Goal: Check status: Check status

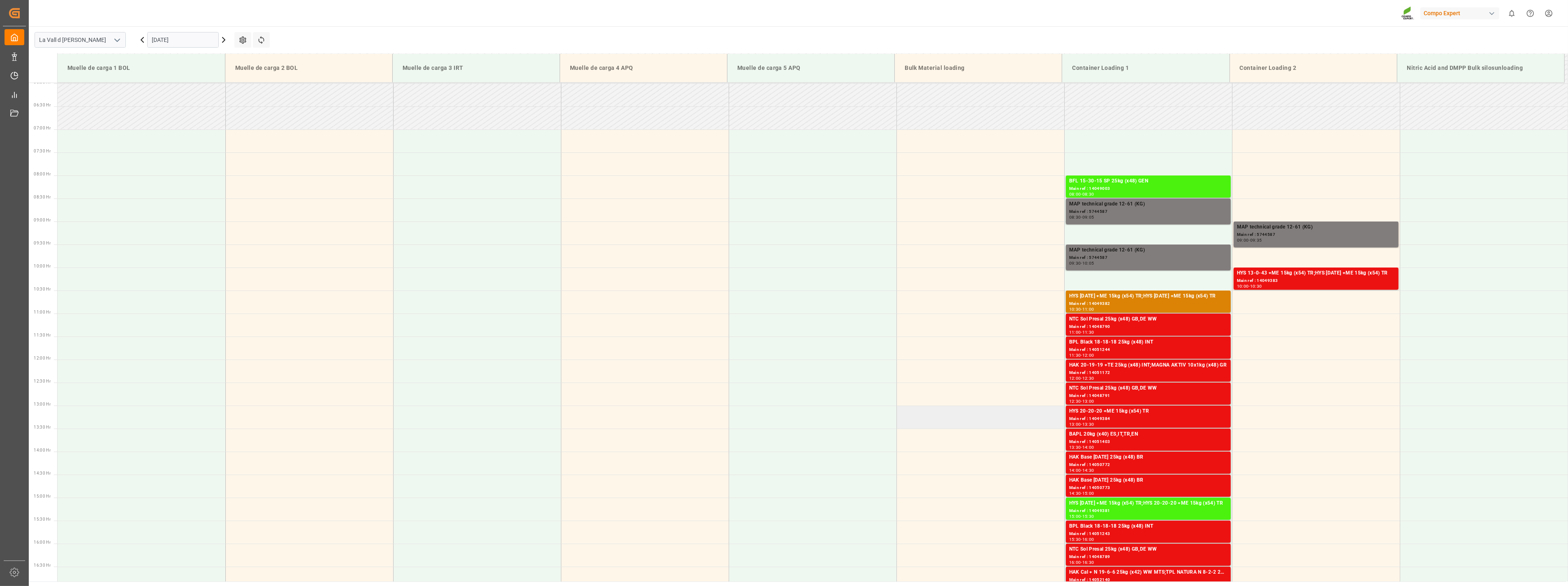
scroll to position [273, 0]
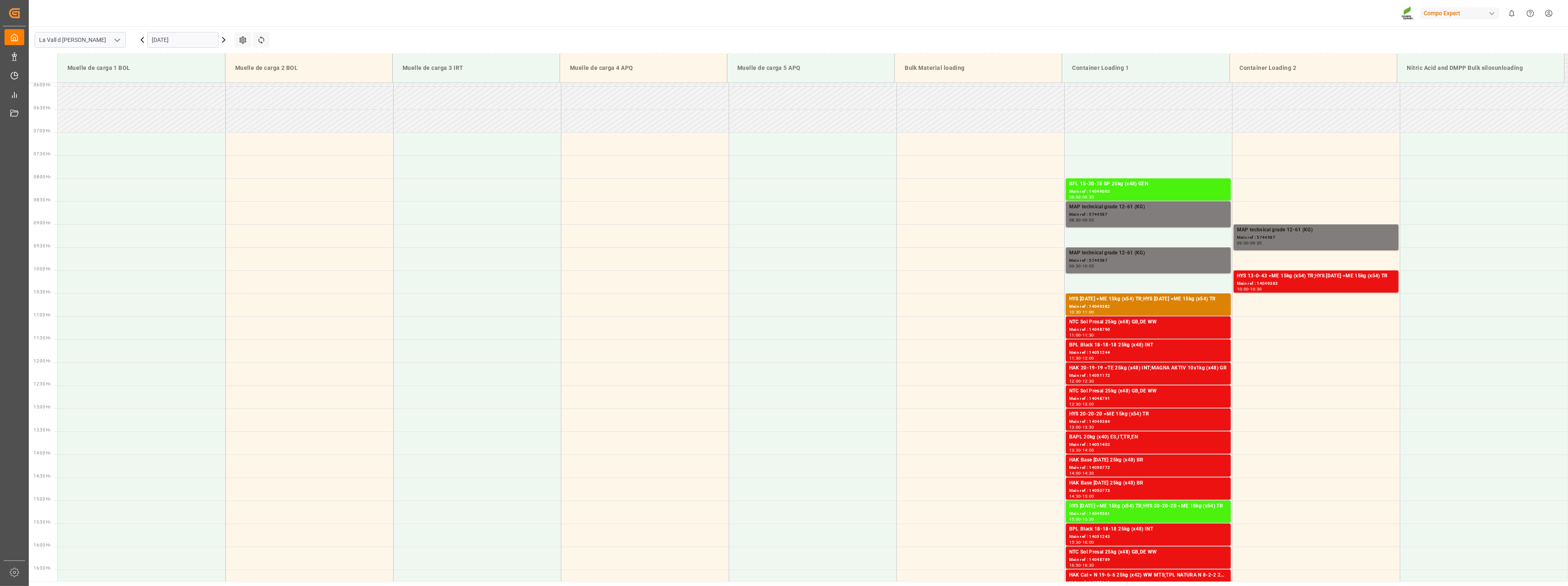
click at [201, 39] on input "[DATE]" at bounding box center [183, 40] width 72 height 16
click at [171, 119] on div "16" at bounding box center [174, 122] width 10 height 10
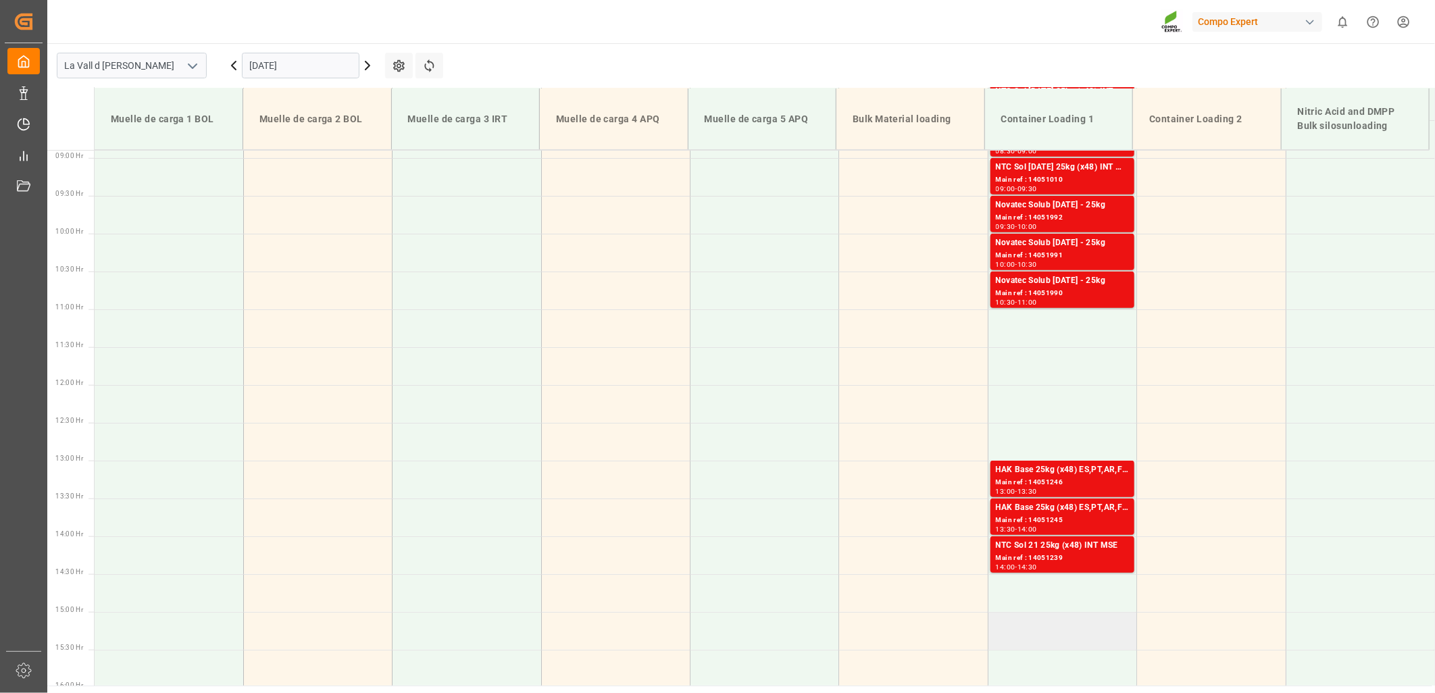
scroll to position [673, 0]
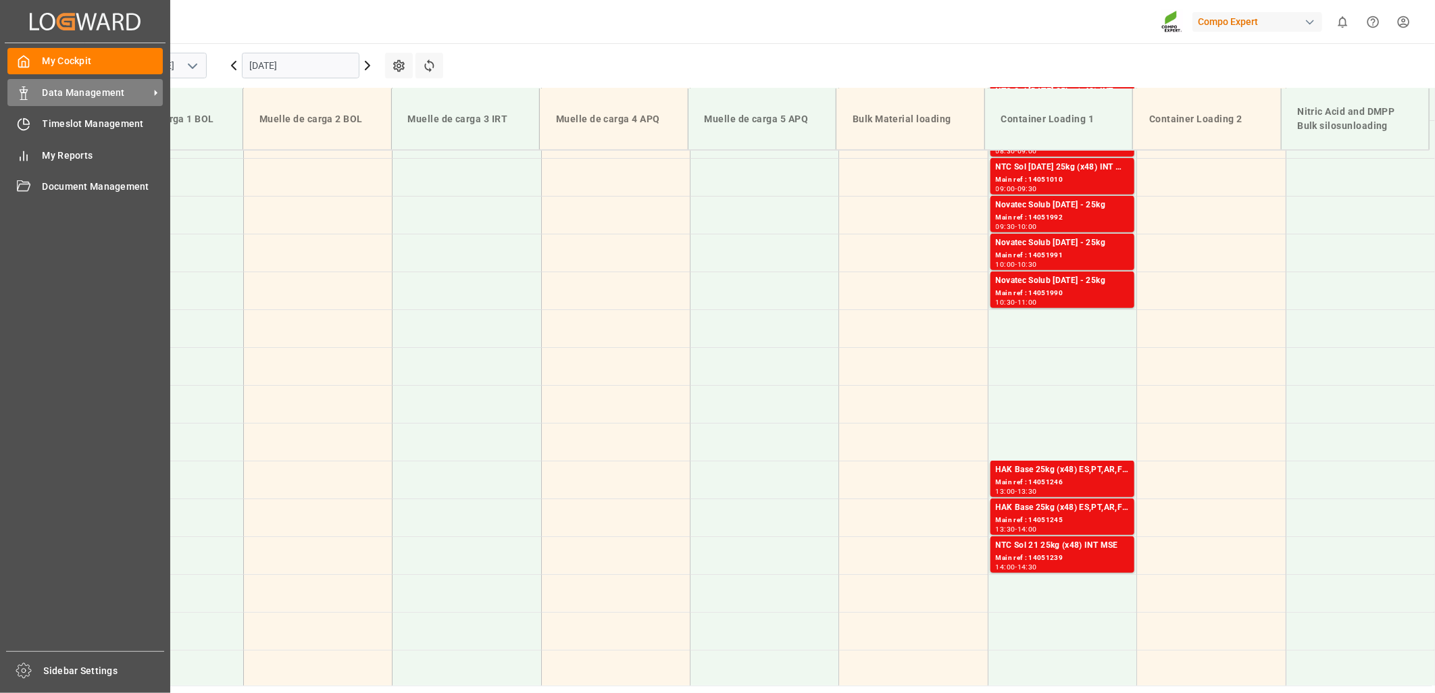
click at [34, 91] on div "Data Management Data Management" at bounding box center [84, 92] width 155 height 26
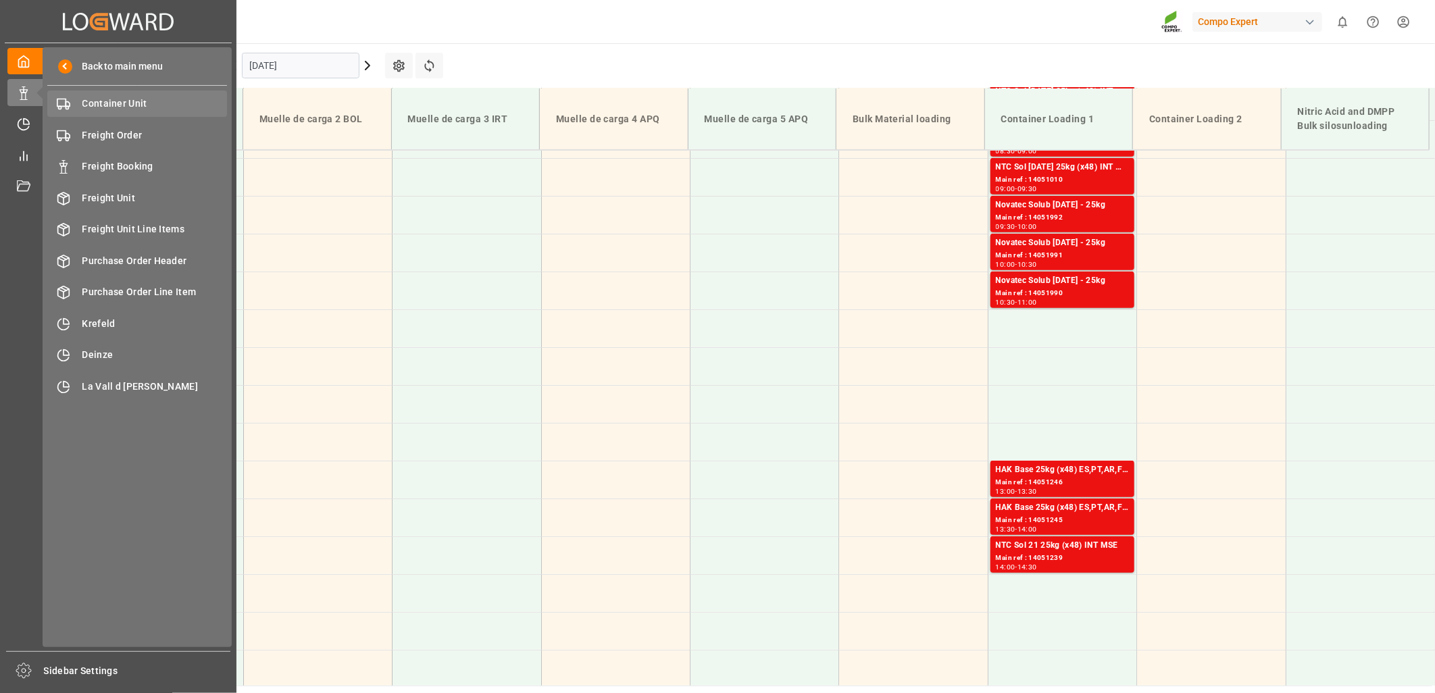
click at [124, 104] on span "Container Unit" at bounding box center [154, 104] width 145 height 14
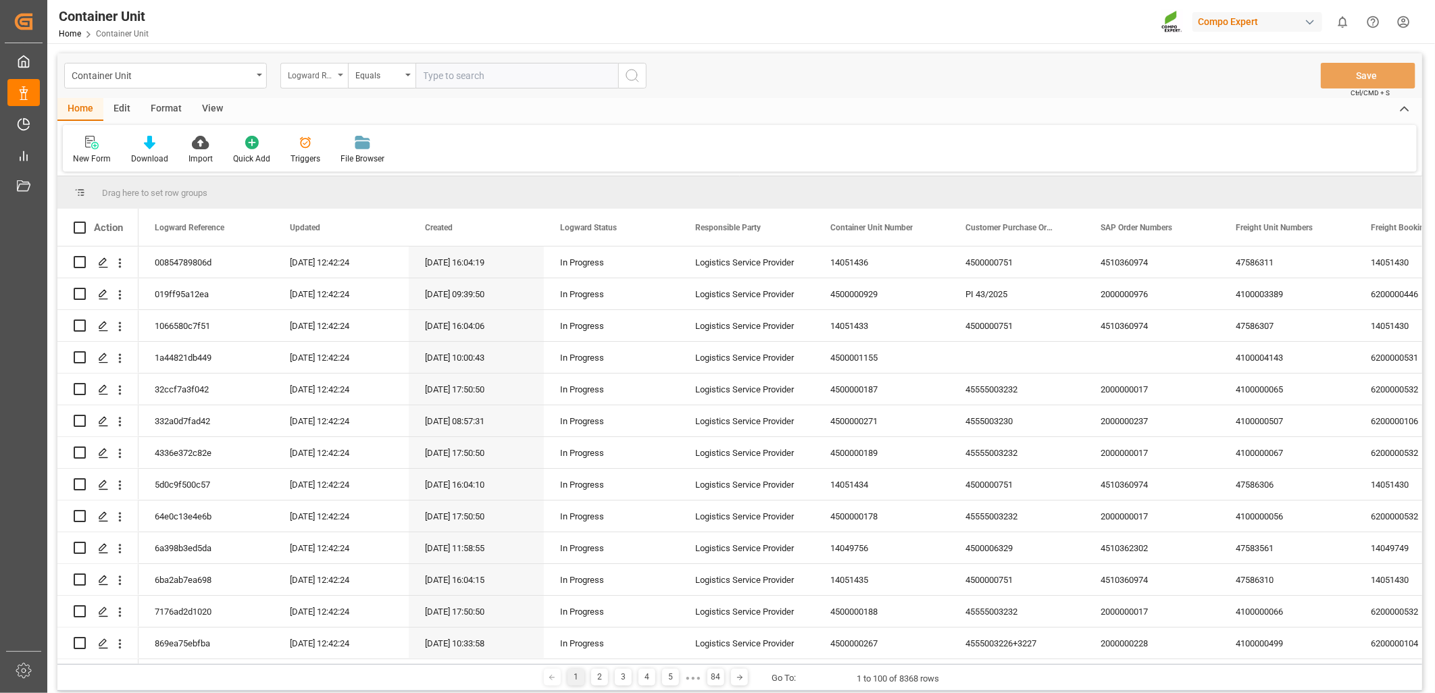
click at [338, 74] on icon "open menu" at bounding box center [340, 75] width 5 height 3
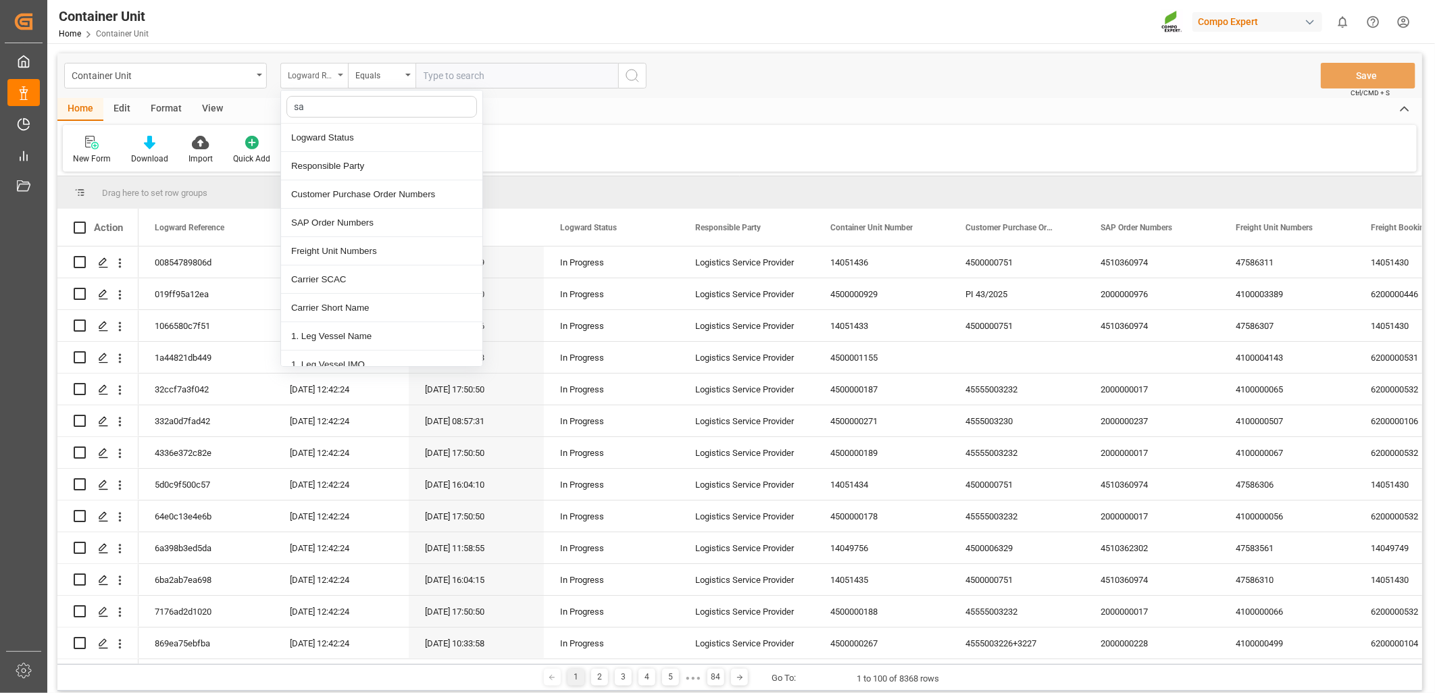
type input "sap"
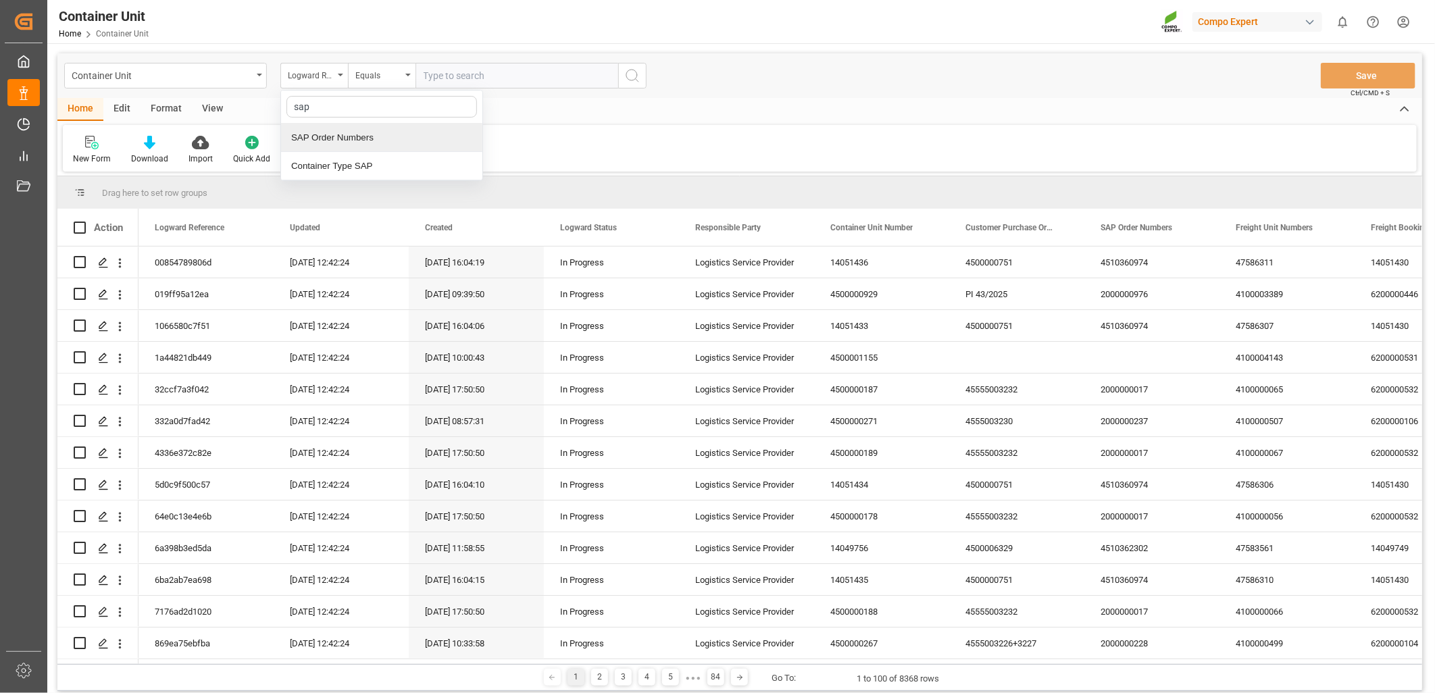
click at [355, 136] on div "SAP Order Numbers" at bounding box center [381, 138] width 201 height 28
click at [409, 78] on div "Equals" at bounding box center [382, 76] width 68 height 26
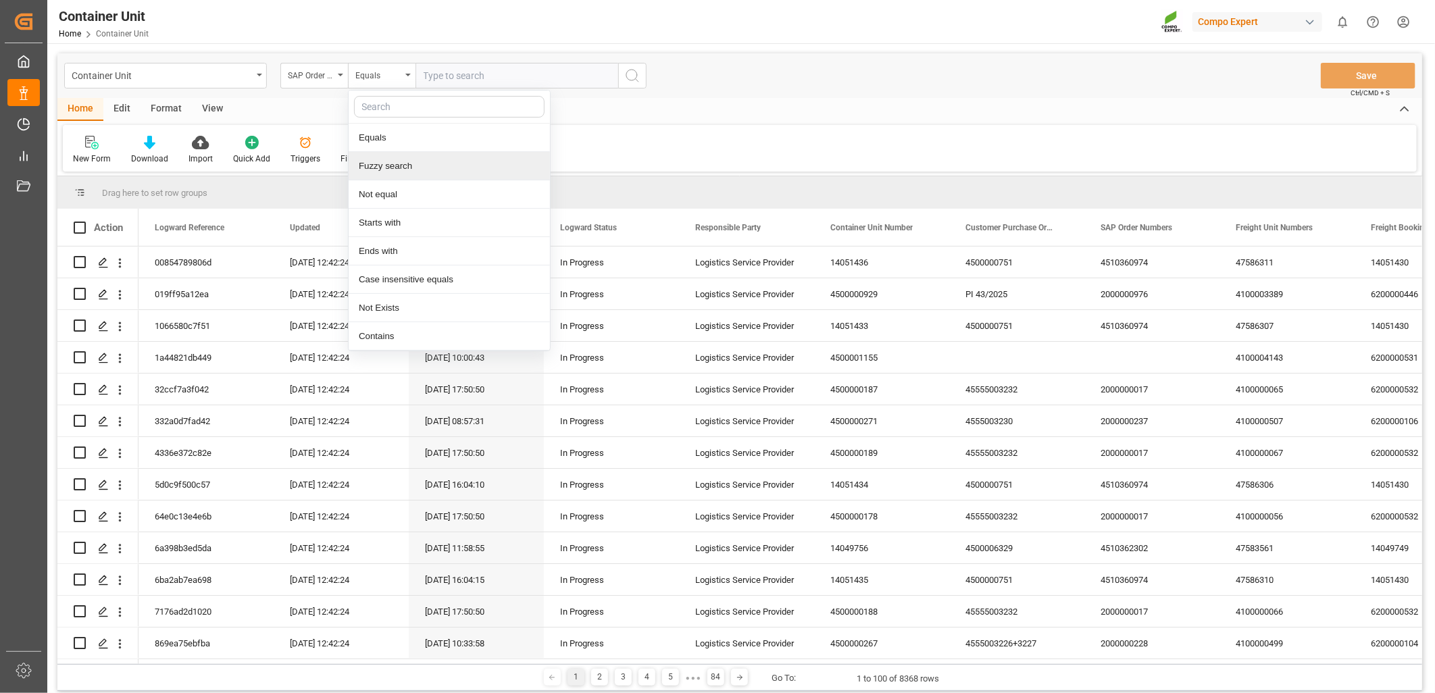
click at [385, 172] on div "Fuzzy search" at bounding box center [449, 166] width 201 height 28
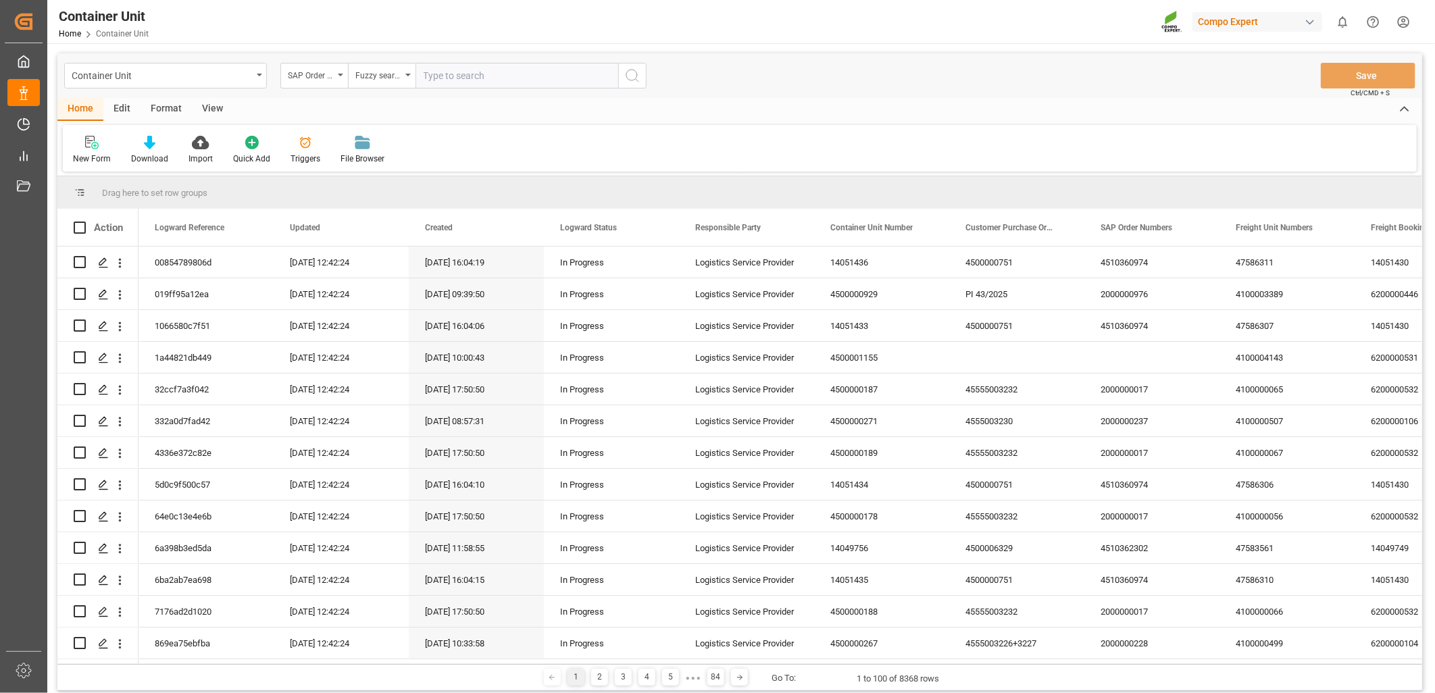
paste input "4510362100"
type input "4510362100"
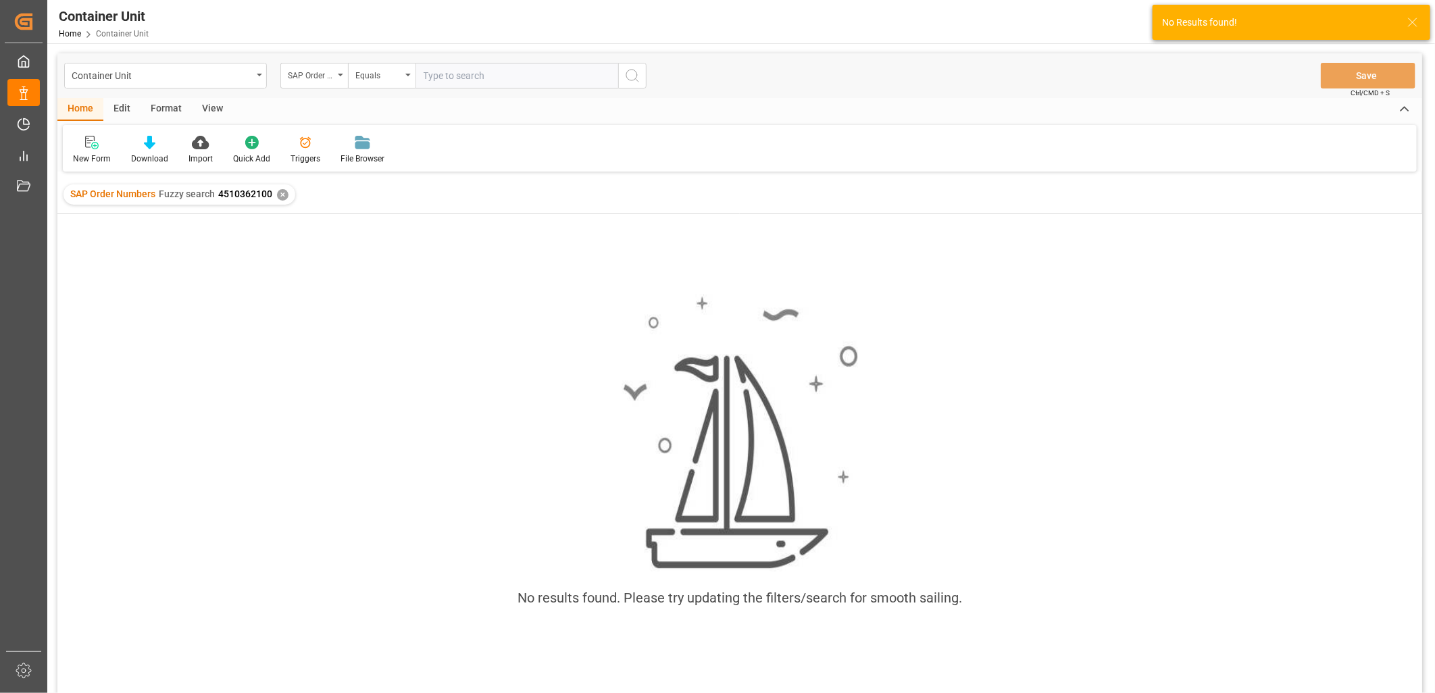
click at [282, 195] on div "✕" at bounding box center [282, 194] width 11 height 11
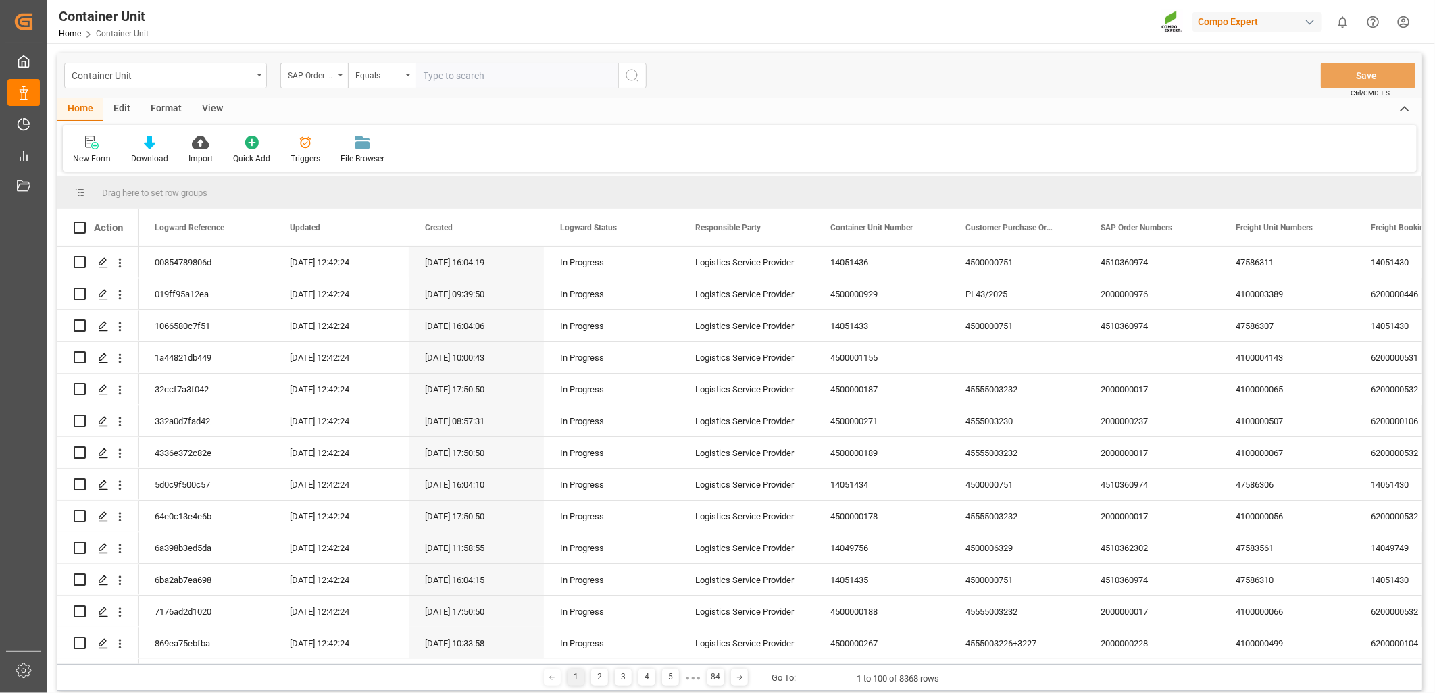
click at [497, 73] on input "text" at bounding box center [516, 76] width 203 height 26
paste input "4510362100"
type input "4510362100;"
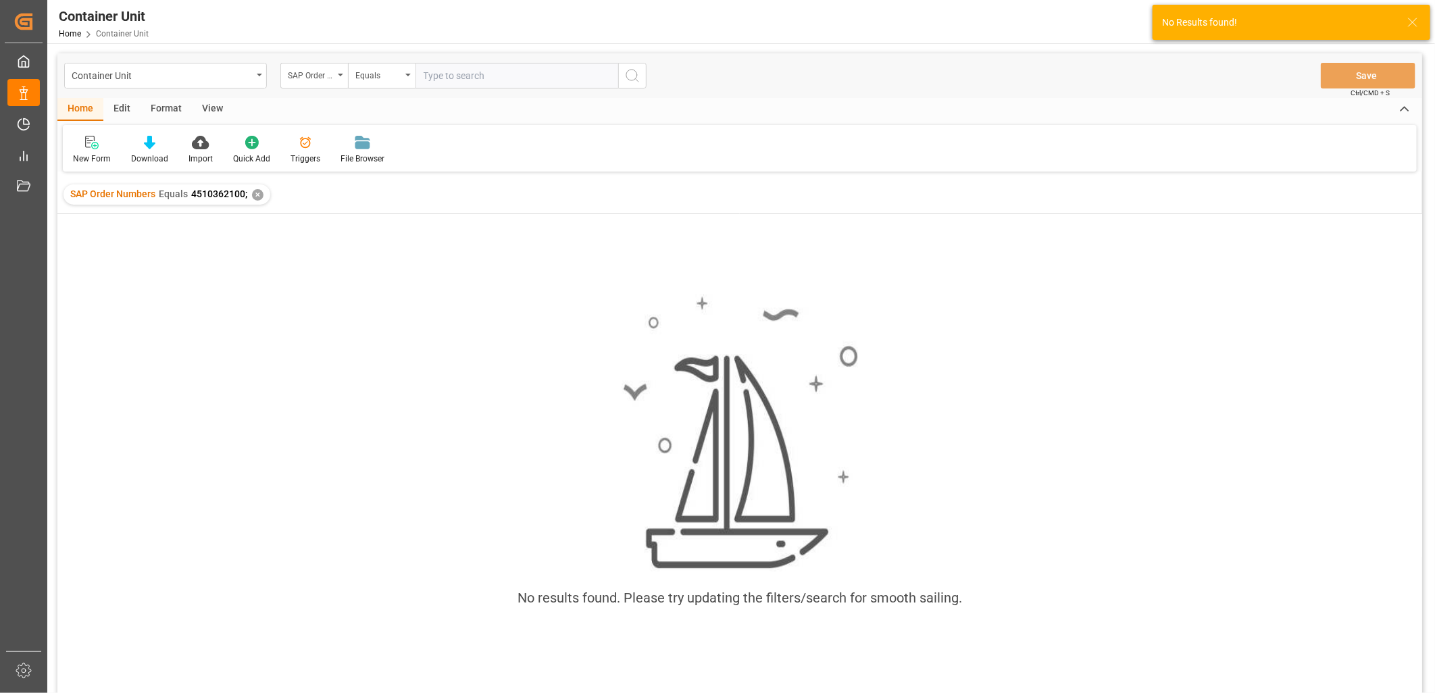
click at [254, 192] on div "✕" at bounding box center [257, 194] width 11 height 11
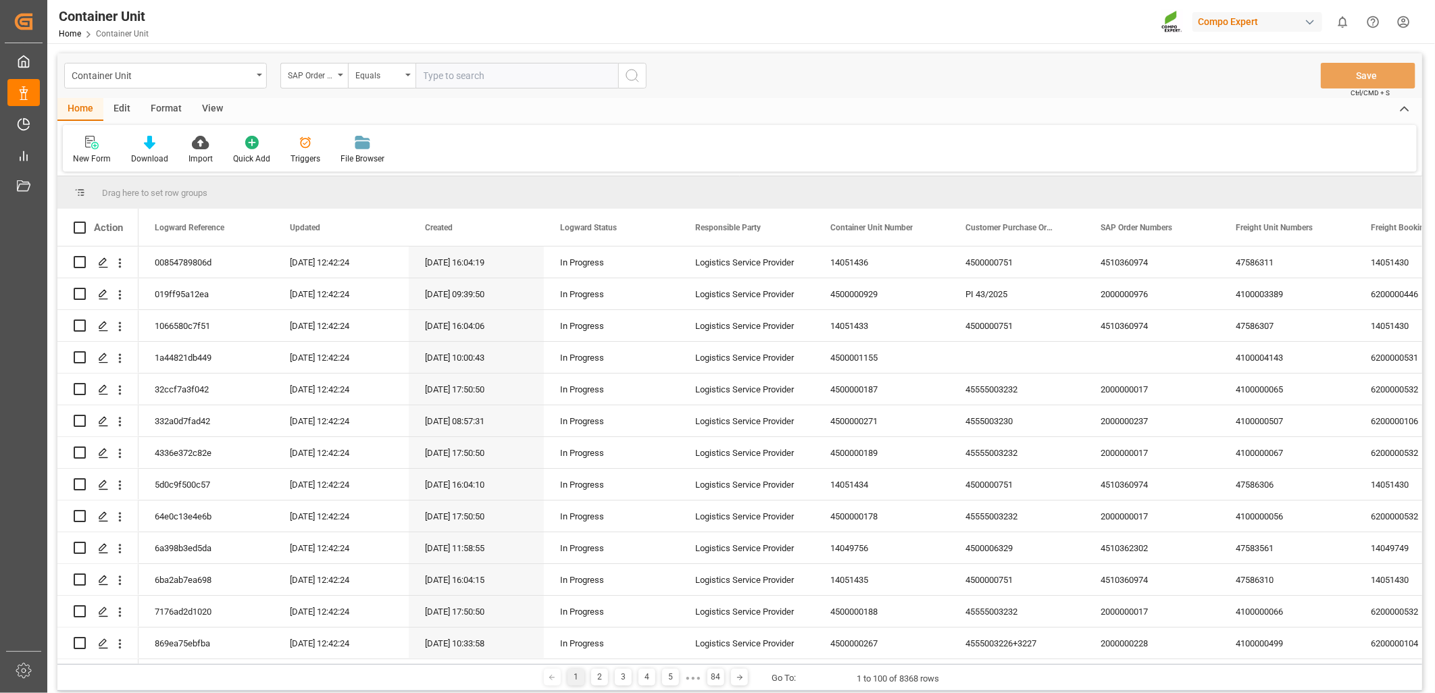
click at [451, 76] on input "text" at bounding box center [516, 76] width 203 height 26
click at [413, 76] on div "Equals" at bounding box center [382, 76] width 68 height 26
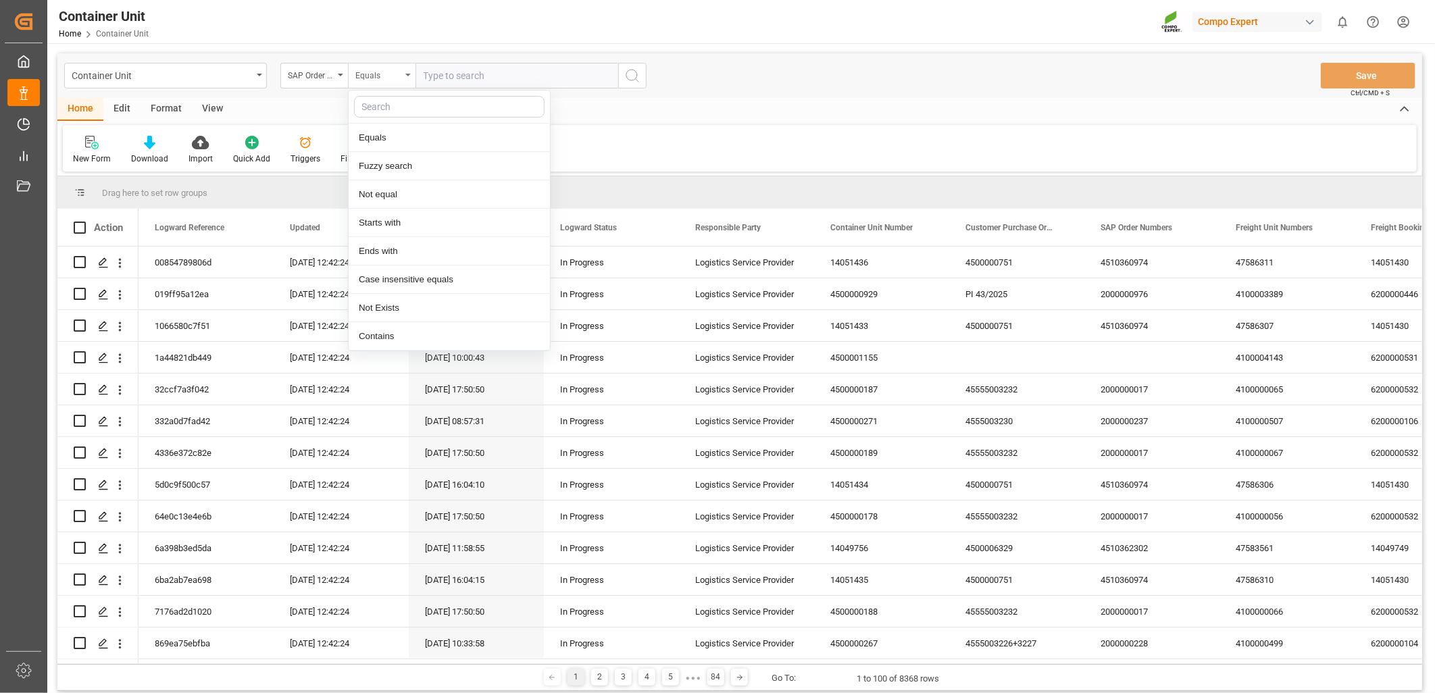
type input "f"
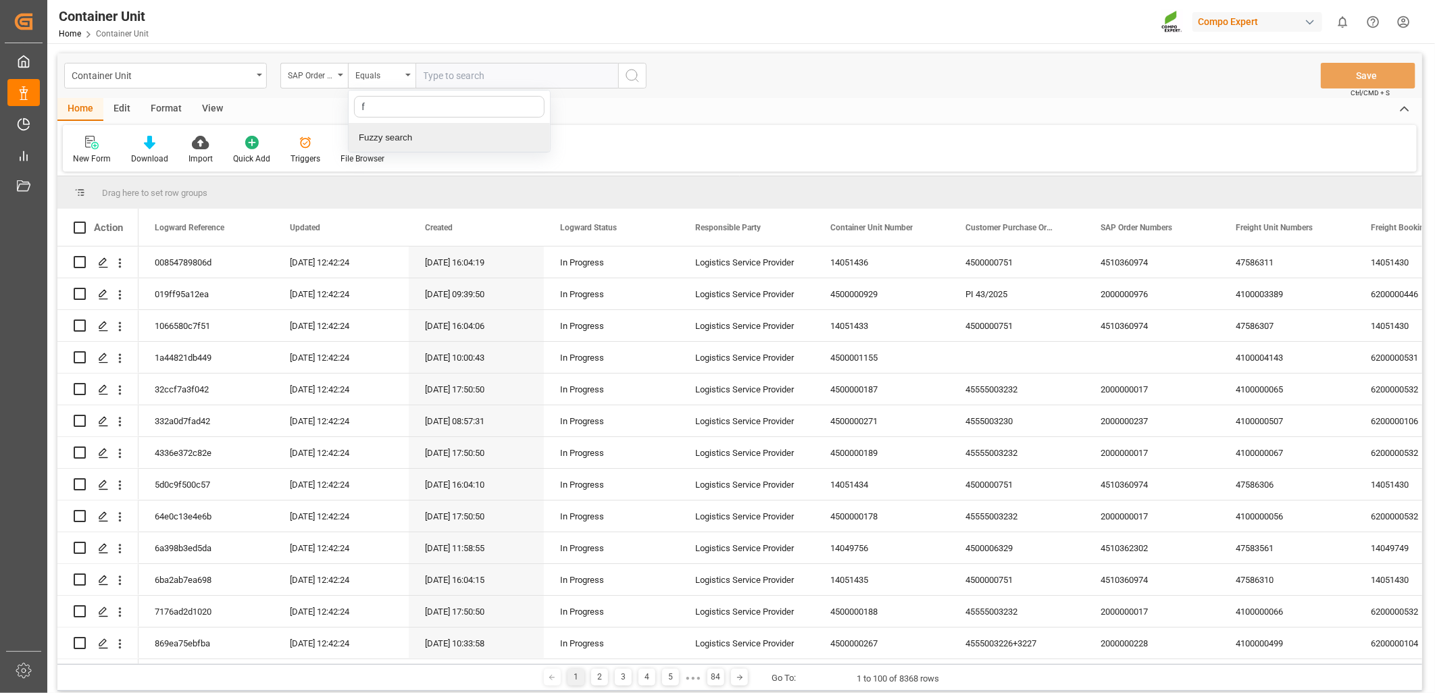
click at [414, 133] on div "Fuzzy search" at bounding box center [449, 138] width 201 height 28
click at [464, 80] on input "text" at bounding box center [516, 76] width 203 height 26
paste input "4510362100"
type input "4510362100"
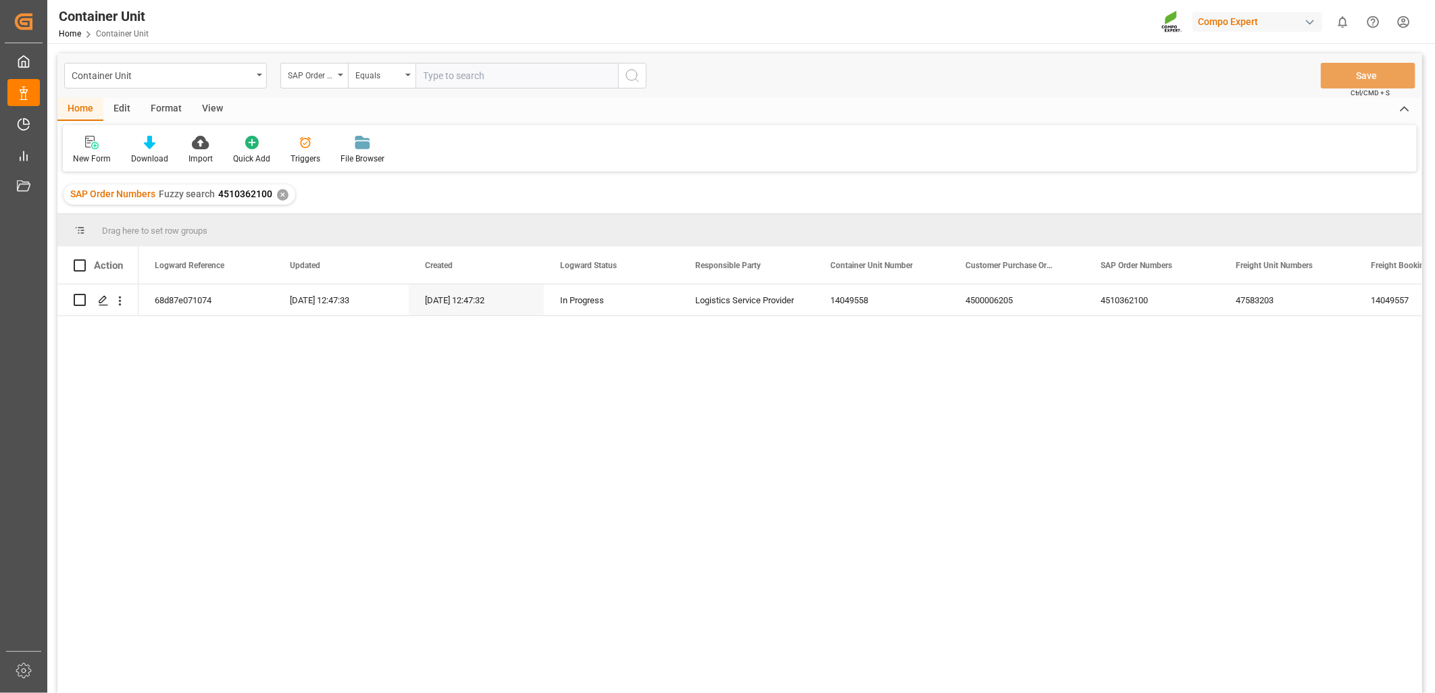
click at [1403, 24] on html "Created by potrace 1.15, written by [PERSON_NAME] [DATE]-[DATE] Created by potr…" at bounding box center [717, 346] width 1435 height 693
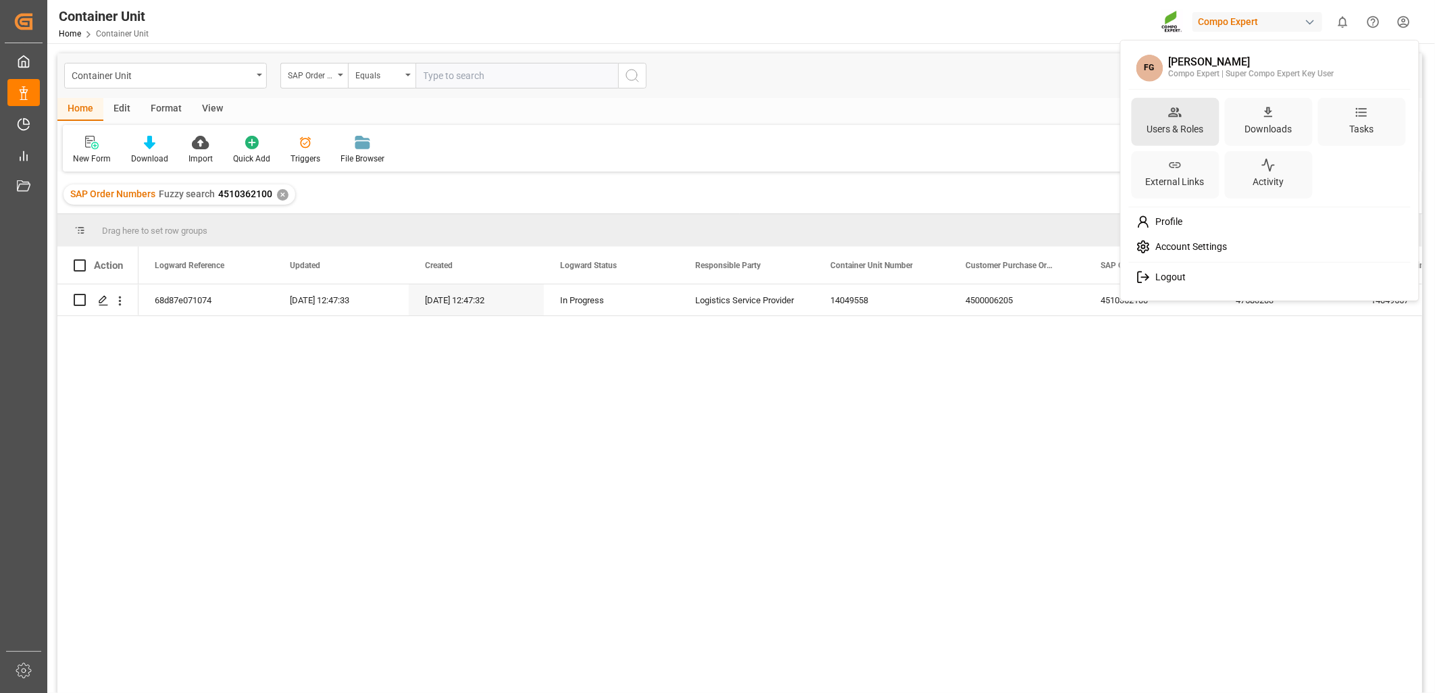
click at [1190, 130] on div "Users & Roles" at bounding box center [1175, 129] width 62 height 20
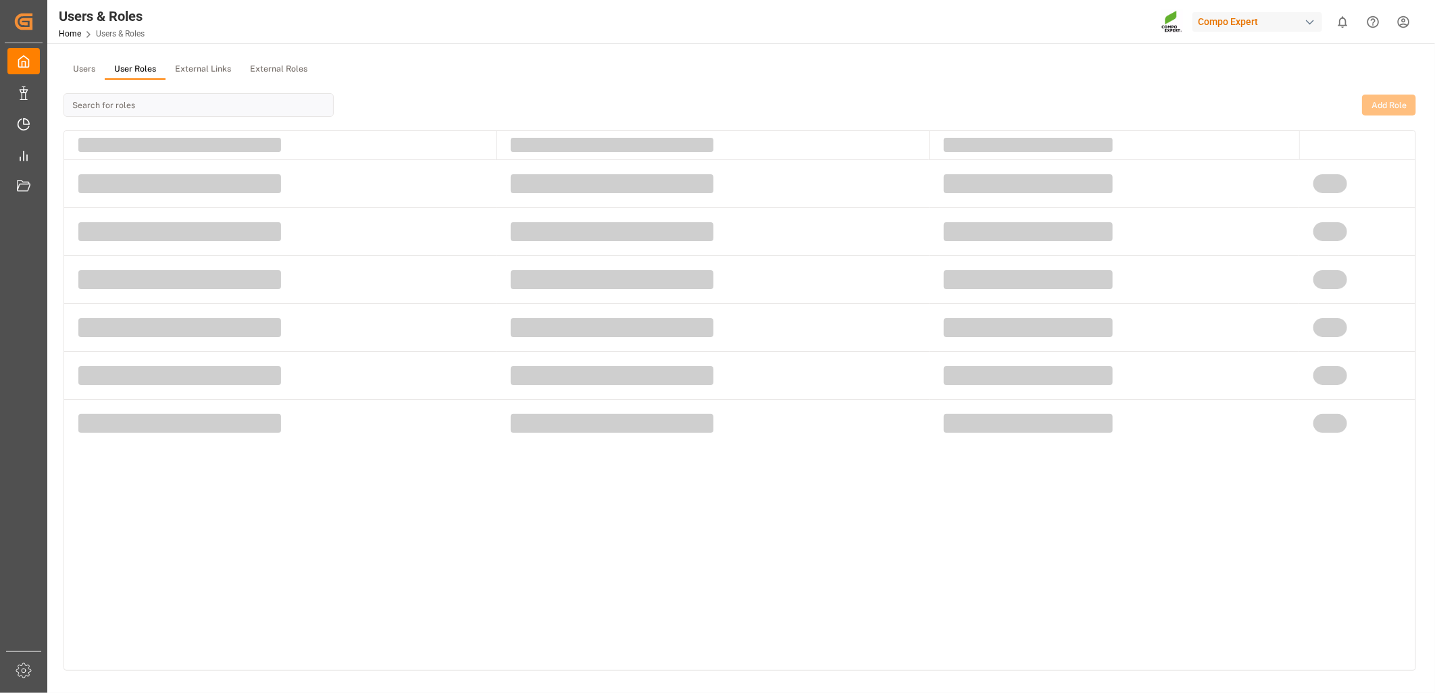
click at [136, 69] on button "User Roles" at bounding box center [135, 69] width 61 height 20
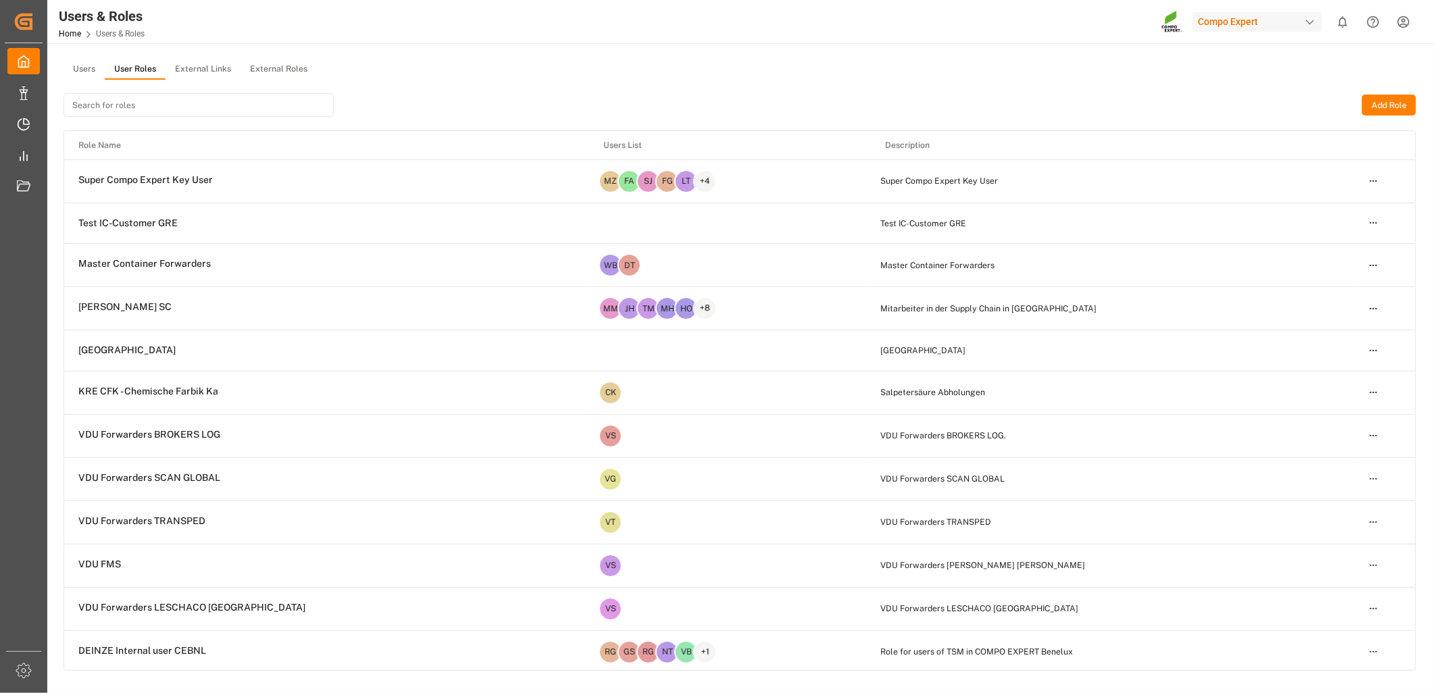
click at [139, 106] on input at bounding box center [199, 105] width 270 height 24
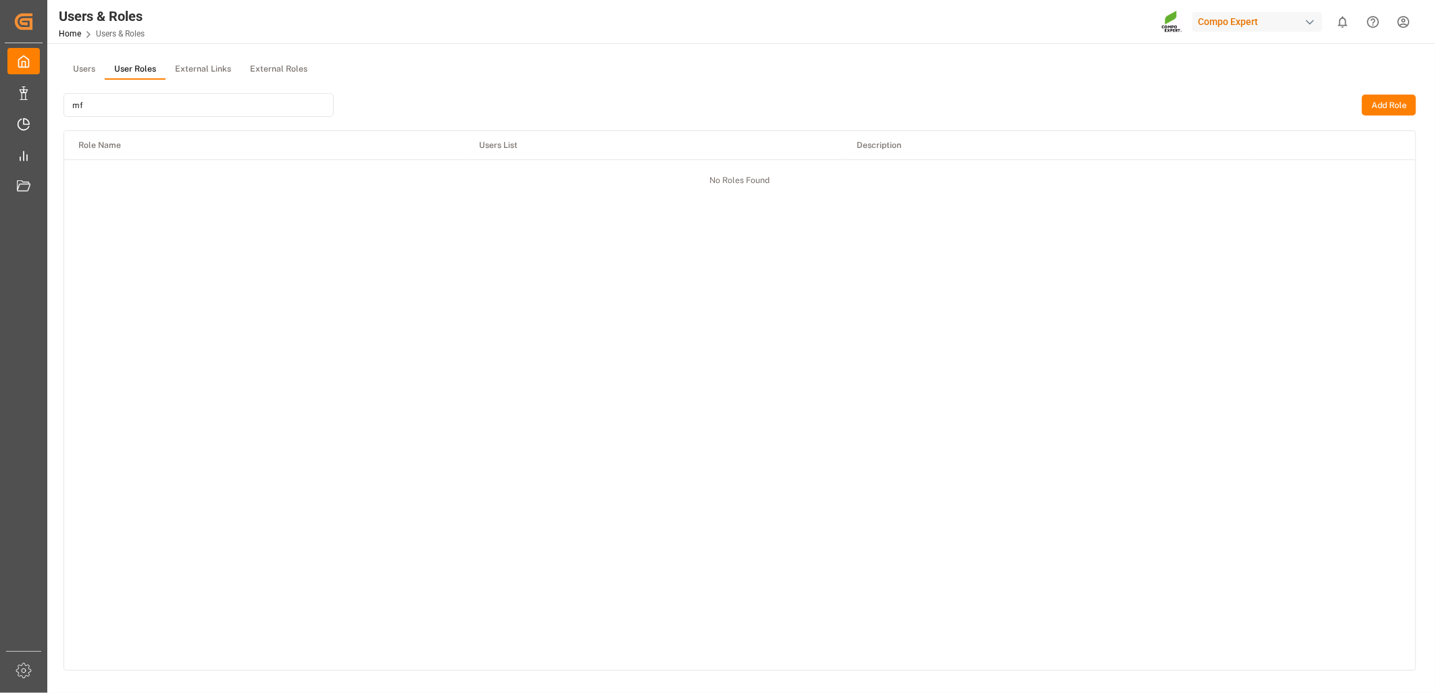
type input "m"
type input "fms"
click at [1380, 183] on html "Created by potrace 1.15, written by [PERSON_NAME] [DATE]-[DATE] Created by potr…" at bounding box center [717, 346] width 1435 height 693
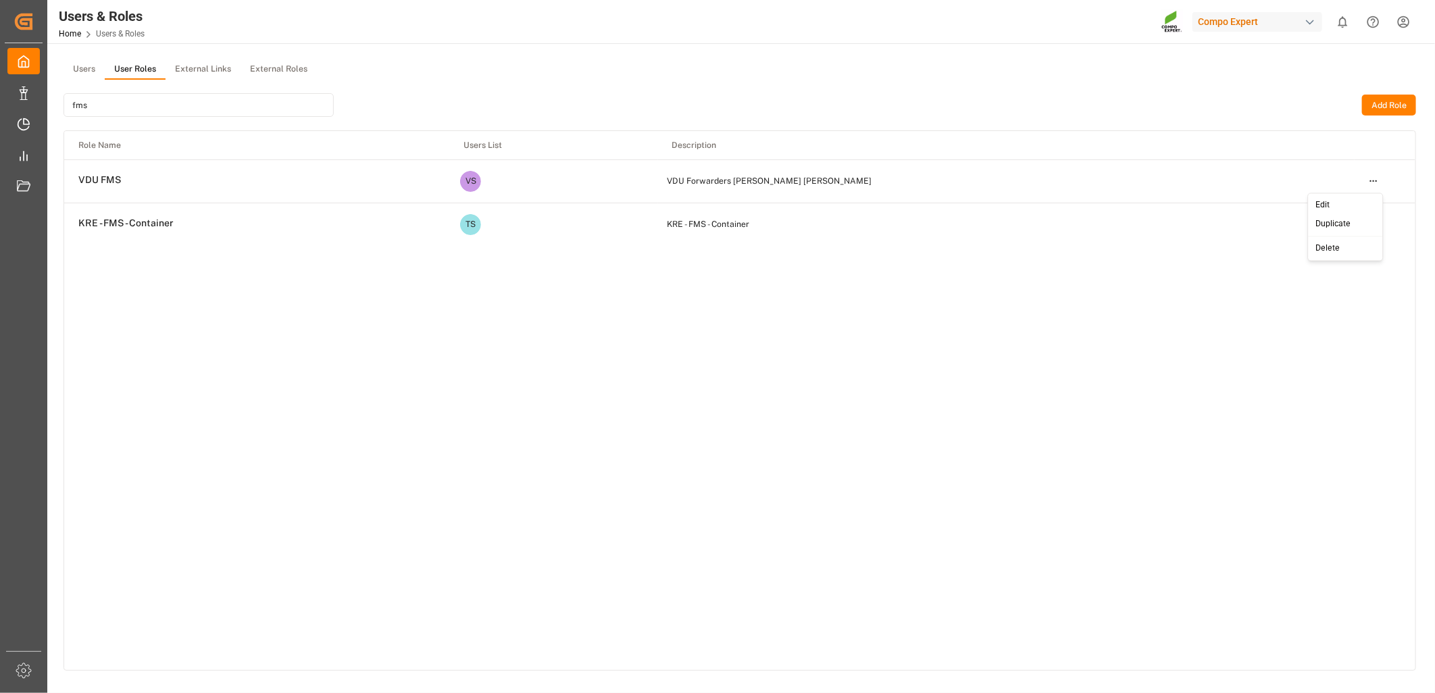
click at [1326, 207] on div "Edit" at bounding box center [1346, 205] width 70 height 19
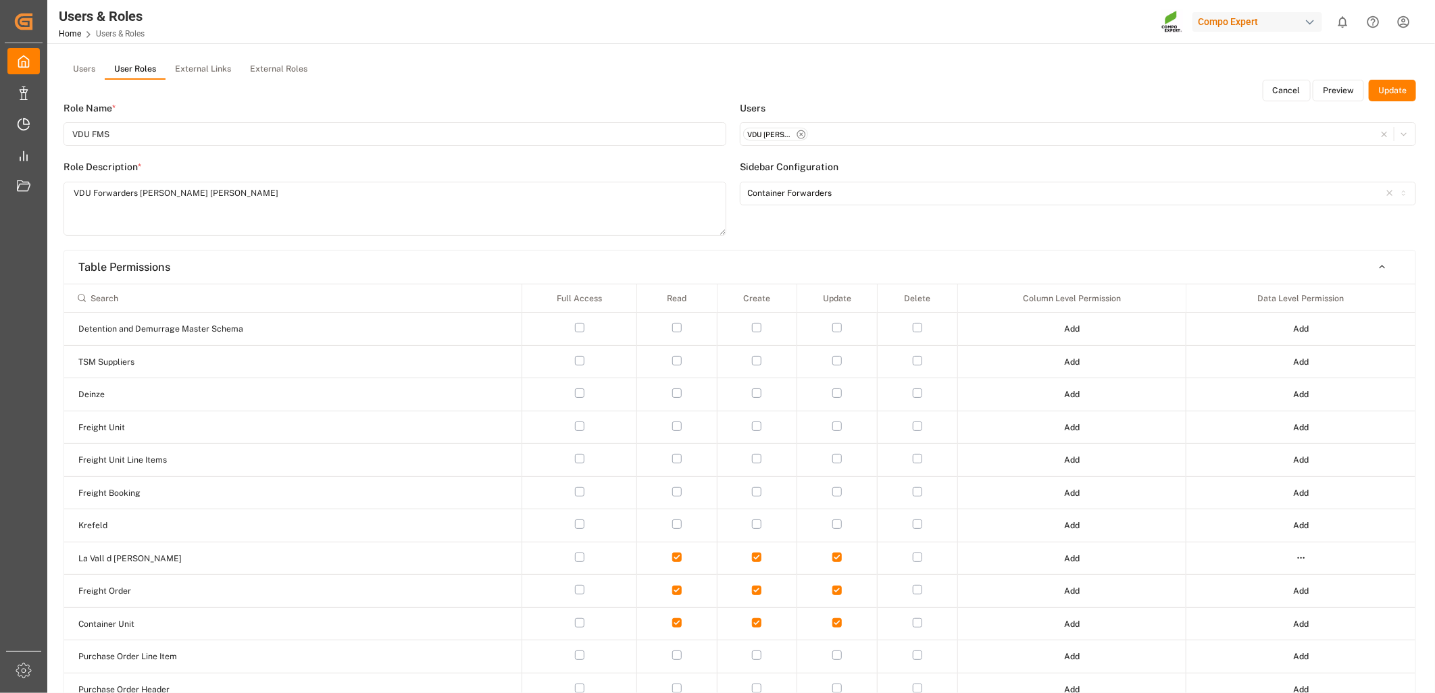
click at [1341, 91] on button "Preview" at bounding box center [1338, 91] width 51 height 22
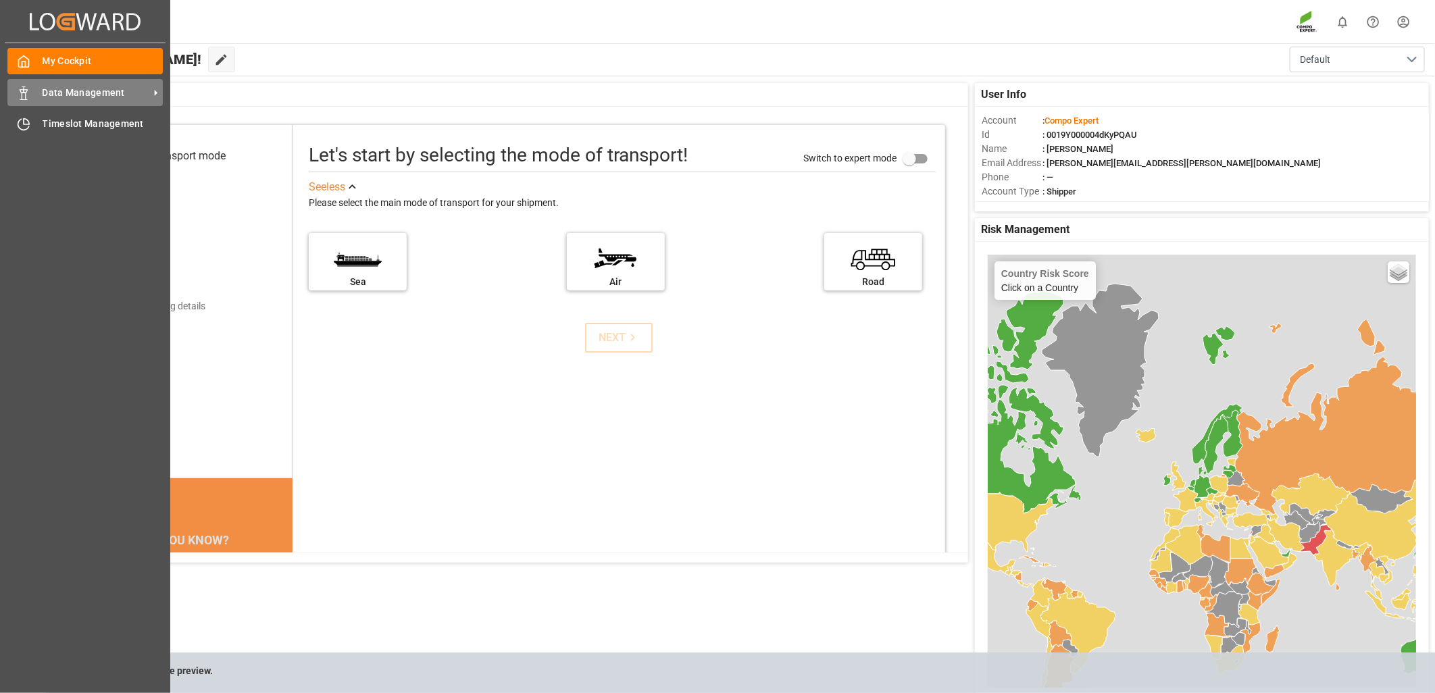
click at [39, 99] on div "Data Management Data Management" at bounding box center [84, 92] width 155 height 26
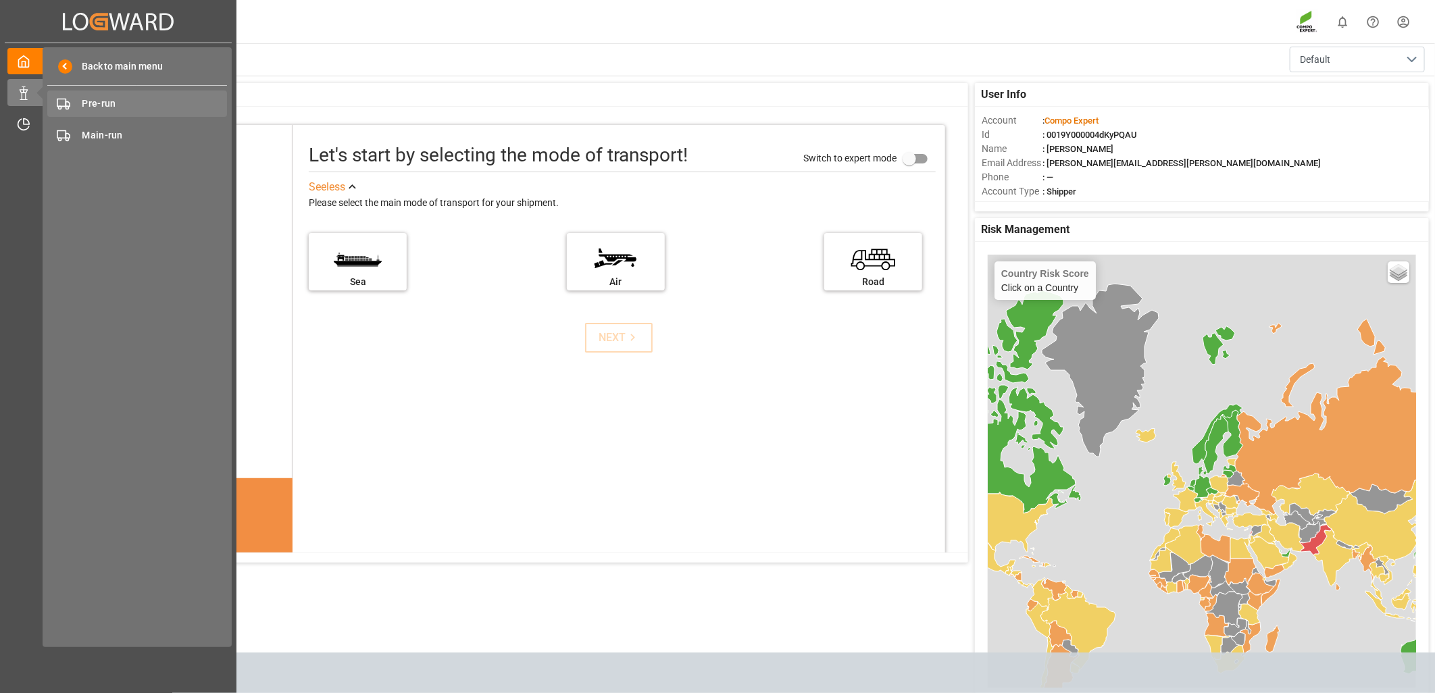
click at [109, 107] on span "Pre-run" at bounding box center [154, 104] width 145 height 14
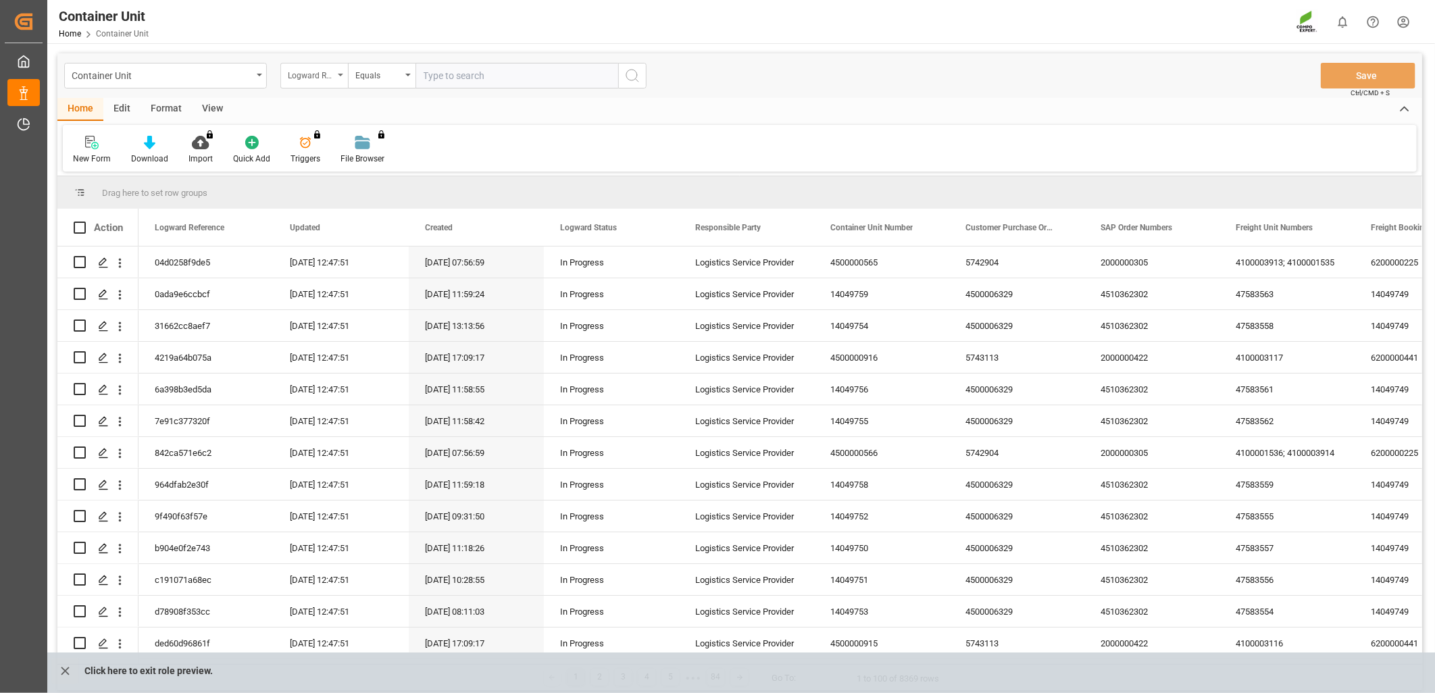
click at [340, 75] on icon "open menu" at bounding box center [340, 75] width 5 height 3
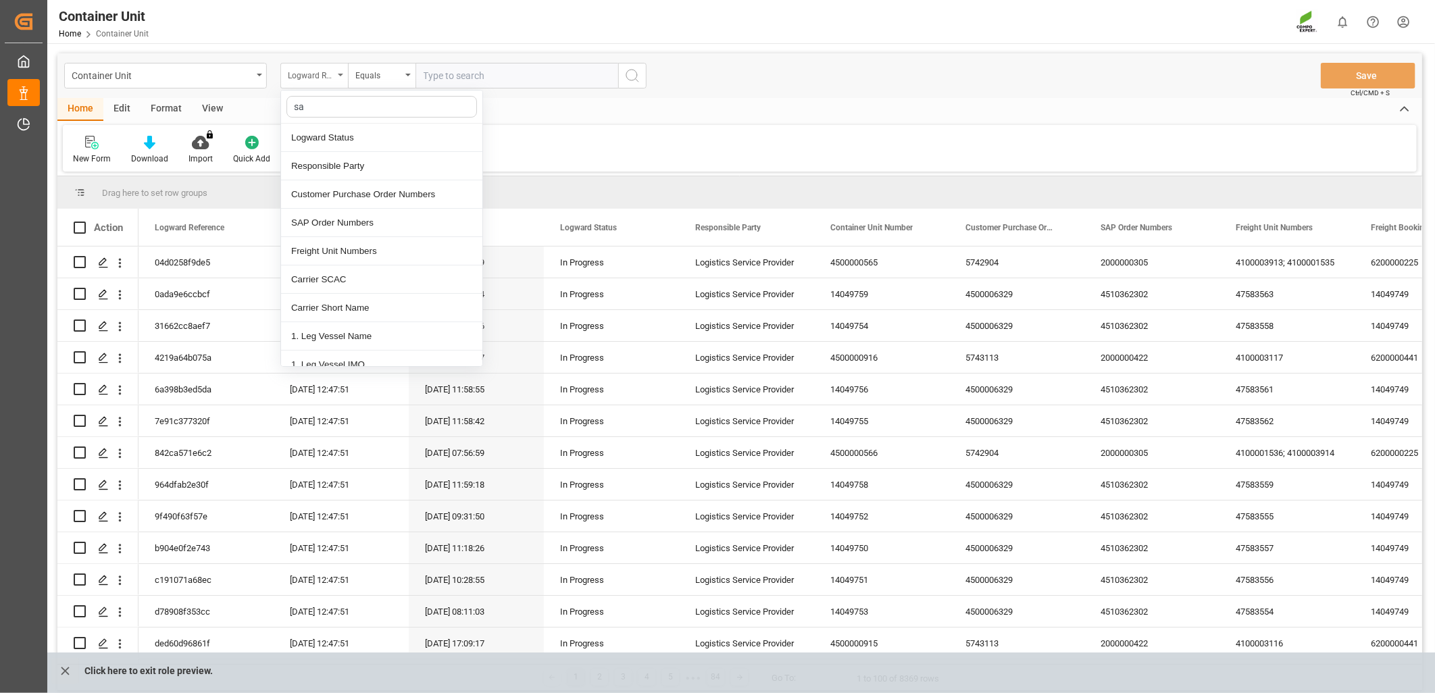
type input "sap"
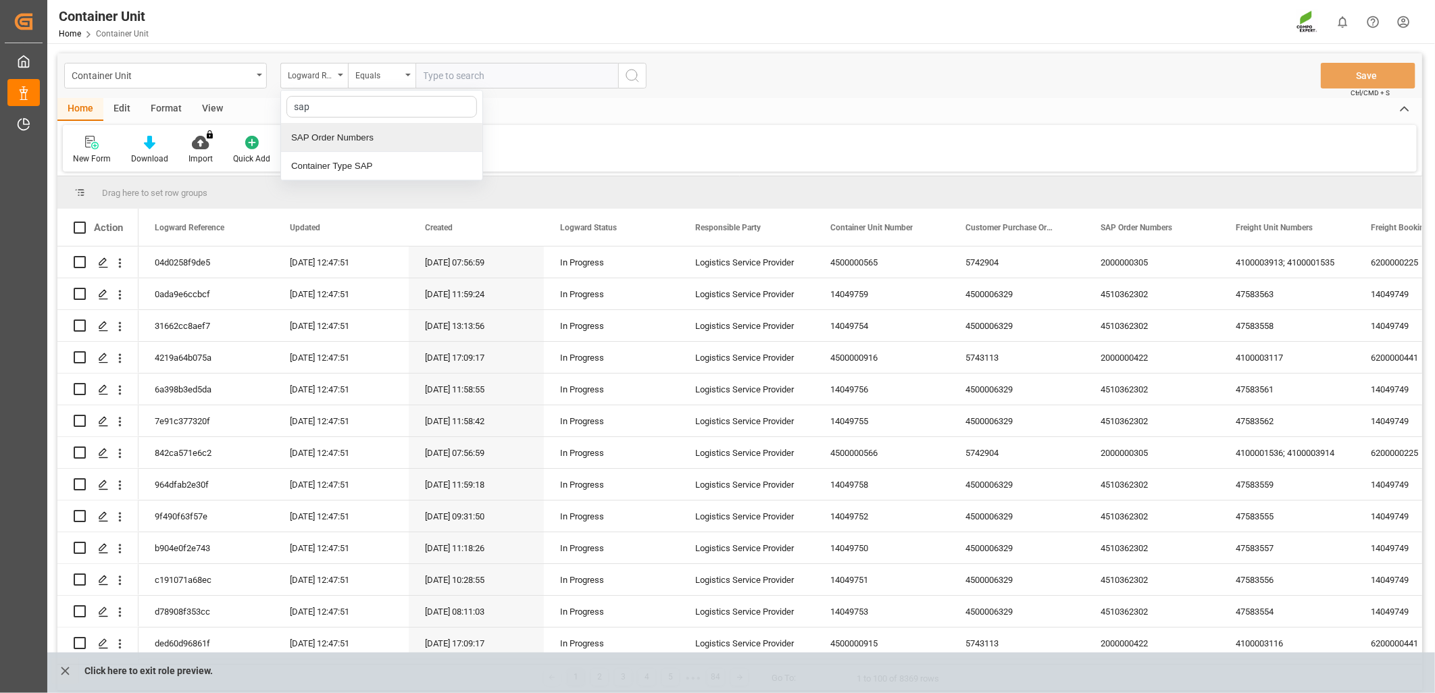
click at [394, 135] on div "SAP Order Numbers" at bounding box center [381, 138] width 201 height 28
click at [450, 75] on input "text" at bounding box center [516, 76] width 203 height 26
paste input "4510362100"
type input "4510362100;"
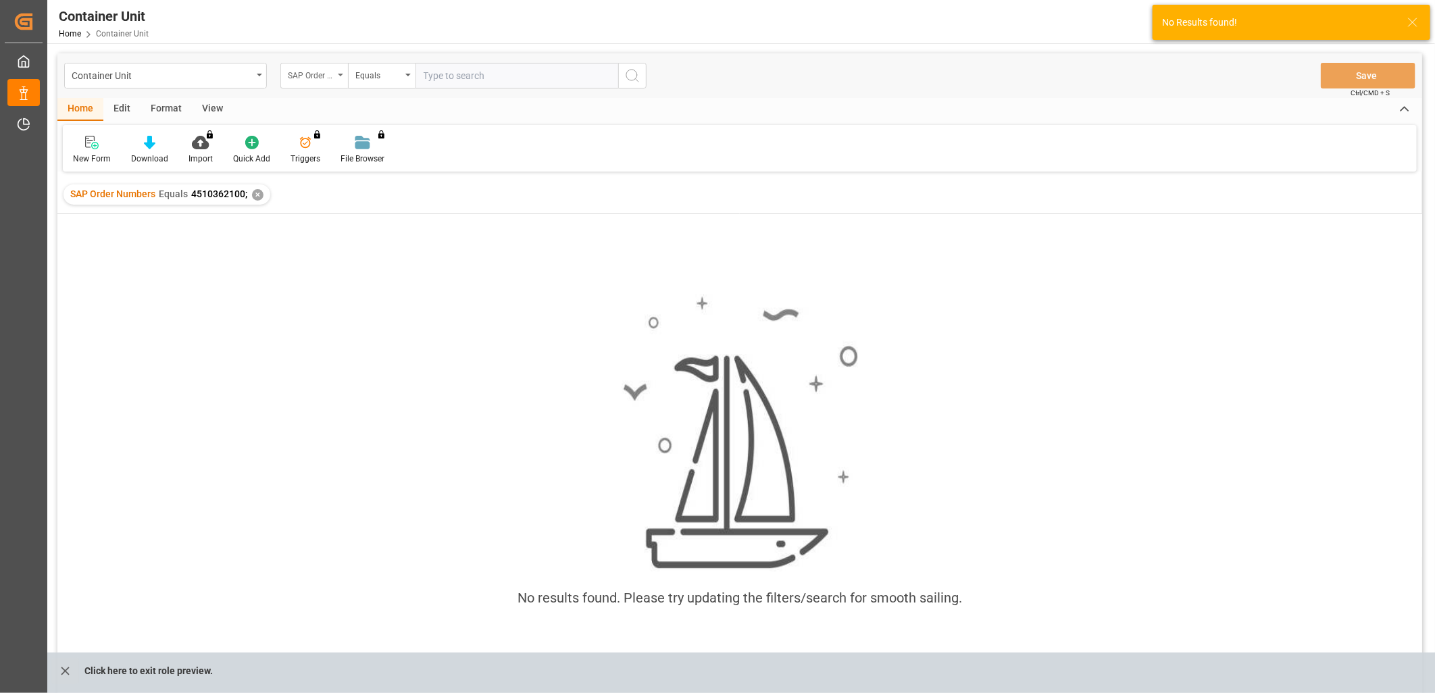
click at [334, 78] on div "SAP Order Numbers" at bounding box center [314, 76] width 68 height 26
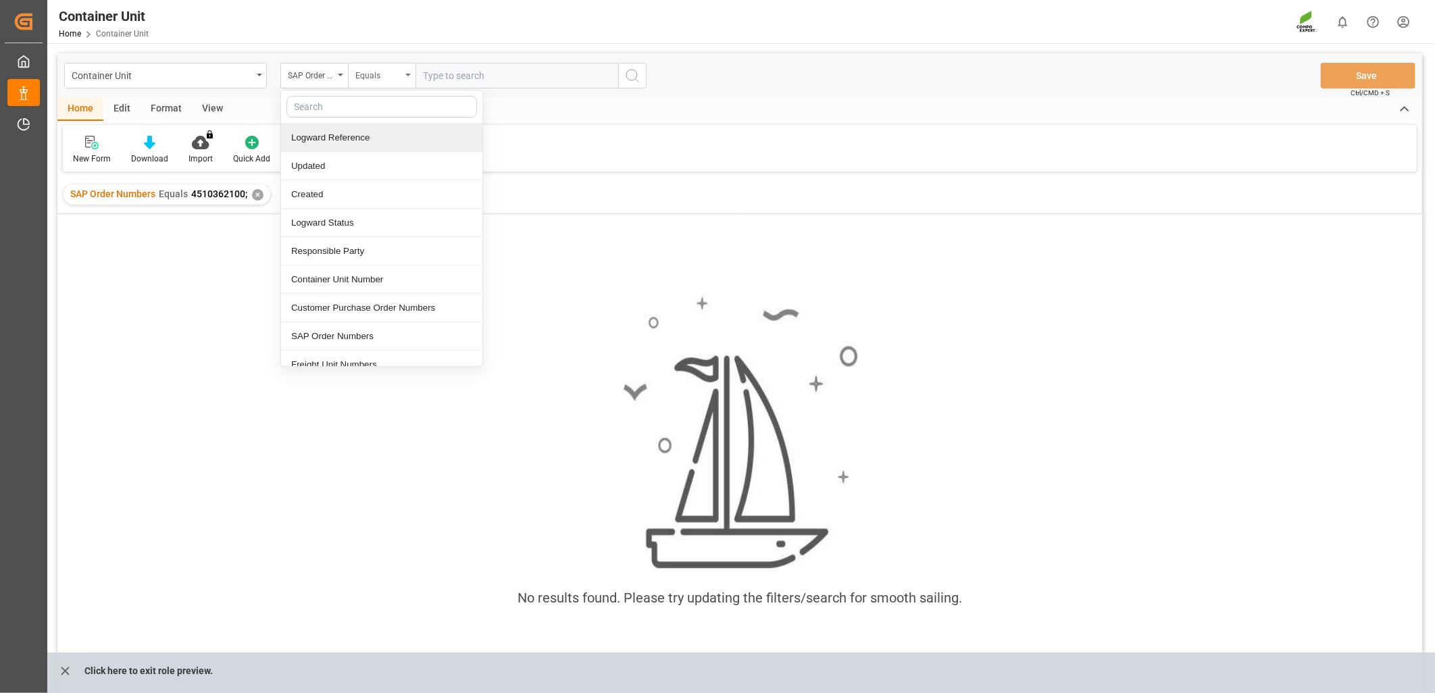
click at [403, 76] on div "Equals" at bounding box center [382, 76] width 68 height 26
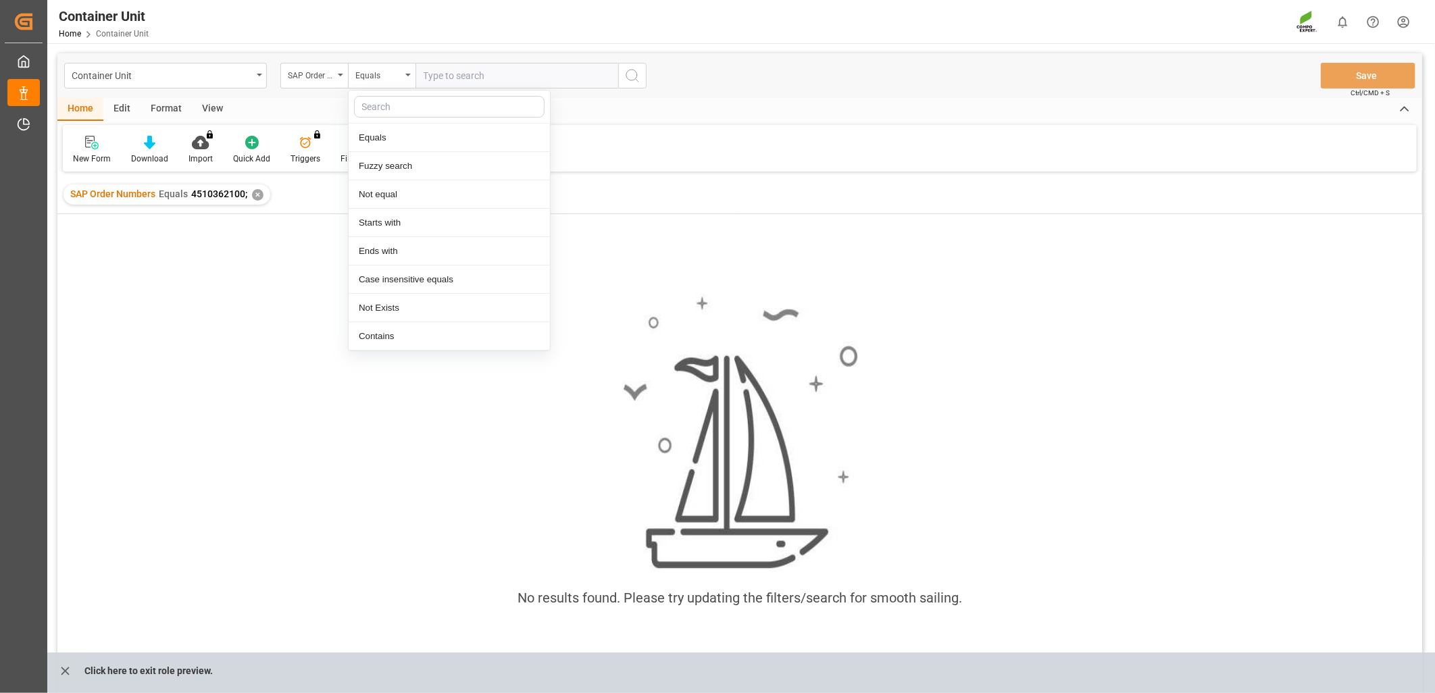
click at [257, 196] on div "✕" at bounding box center [257, 194] width 11 height 11
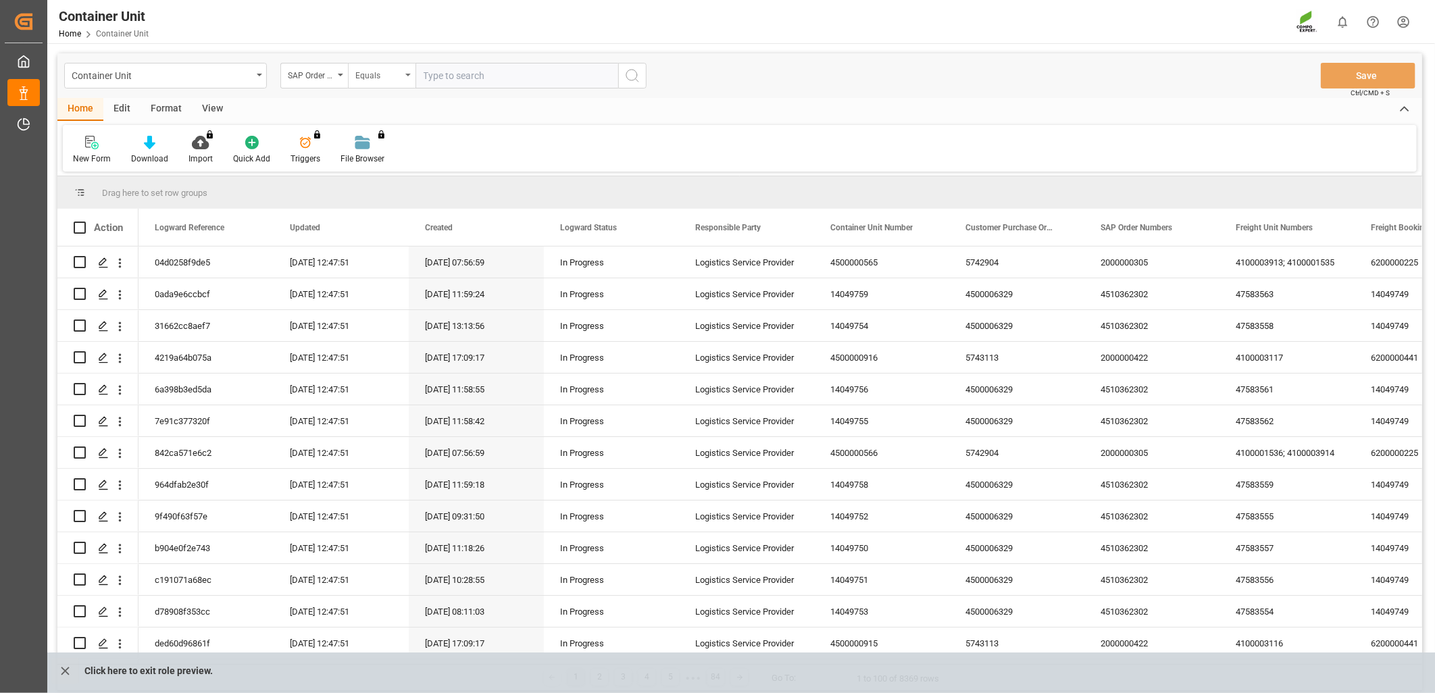
click at [406, 76] on icon "open menu" at bounding box center [407, 75] width 5 height 3
type input "fuz"
click at [406, 135] on div "Fuzzy search" at bounding box center [449, 138] width 201 height 28
click at [469, 74] on input "text" at bounding box center [516, 76] width 203 height 26
paste input "4510362100"
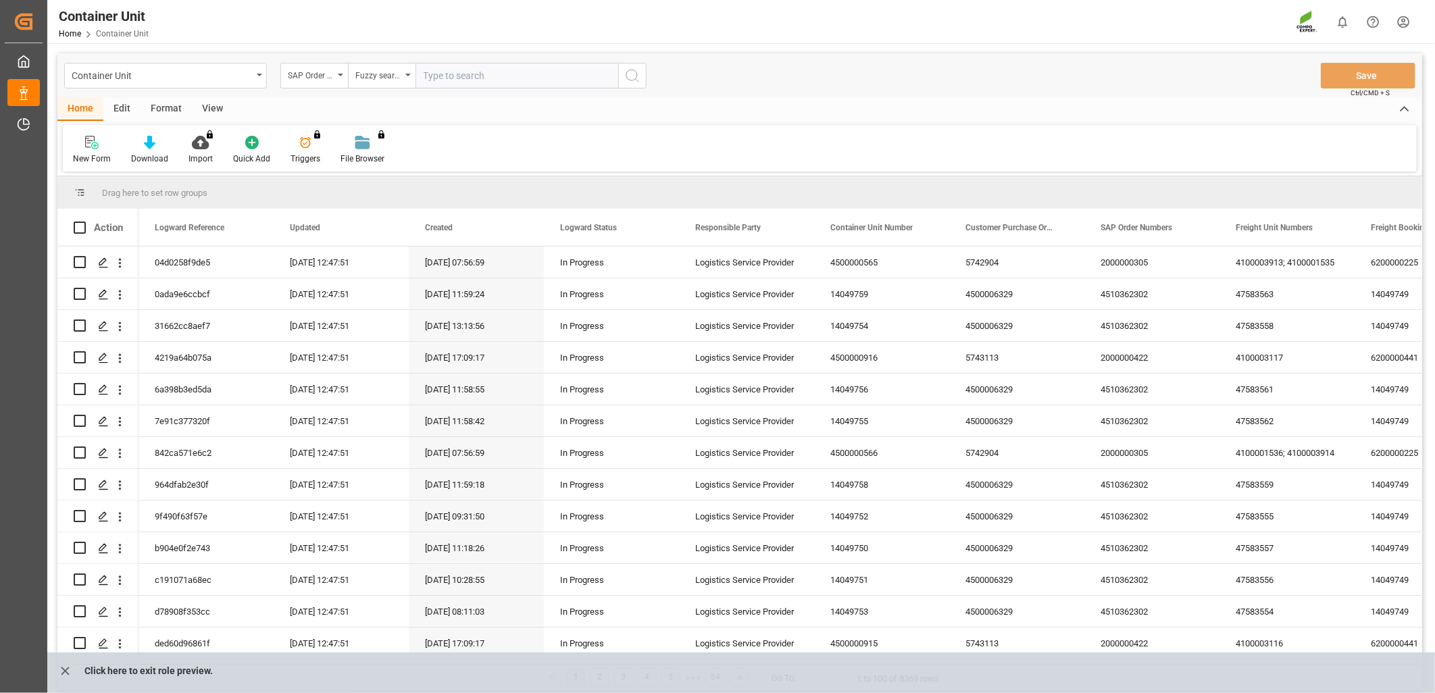
type input "4510362100"
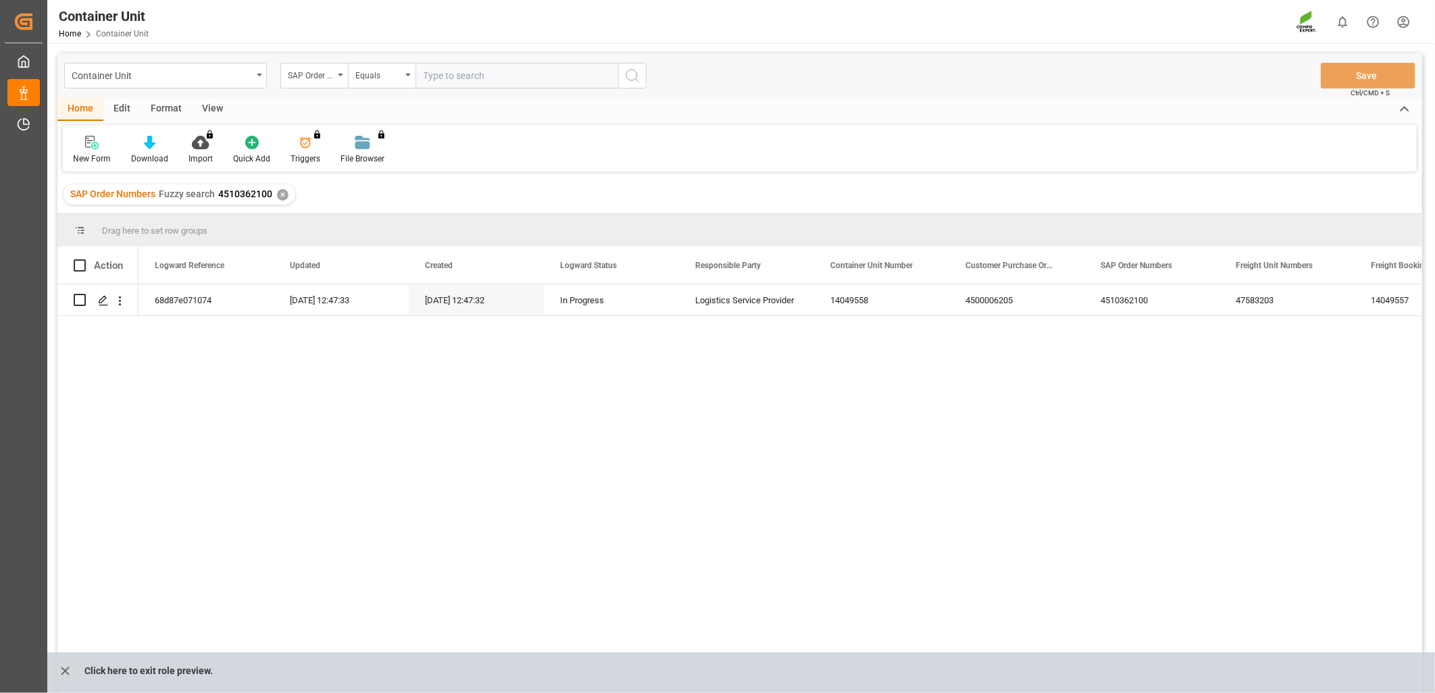
click at [405, 397] on div "68d87e071074 [DATE] 12:47:33 [DATE] 12:47:32 In Progress Logistics Service Prov…" at bounding box center [780, 493] width 1284 height 418
